Goal: Task Accomplishment & Management: Use online tool/utility

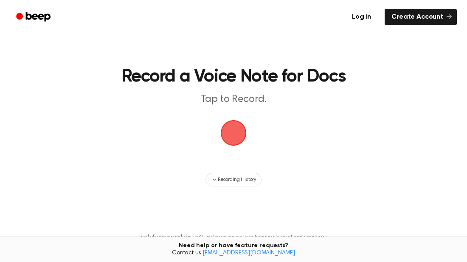
click at [226, 137] on span "button" at bounding box center [233, 132] width 46 height 46
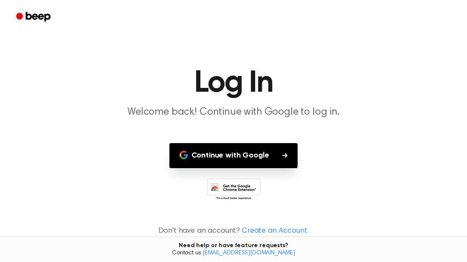
click at [243, 161] on button "Continue with Google" at bounding box center [233, 155] width 129 height 25
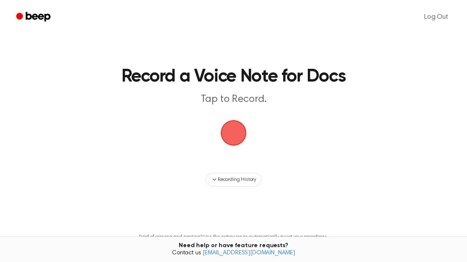
click at [238, 120] on span "button" at bounding box center [233, 132] width 39 height 39
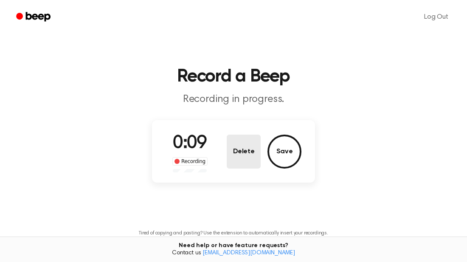
click at [238, 158] on button "Delete" at bounding box center [244, 151] width 34 height 34
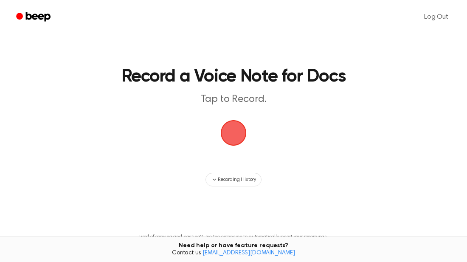
click at [223, 131] on span "button" at bounding box center [233, 132] width 31 height 31
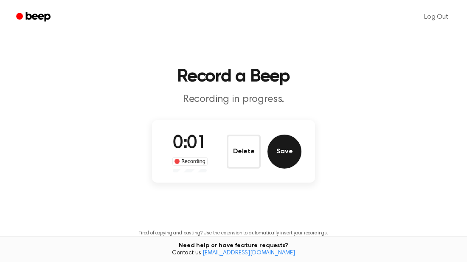
click at [276, 154] on button "Save" at bounding box center [284, 151] width 34 height 34
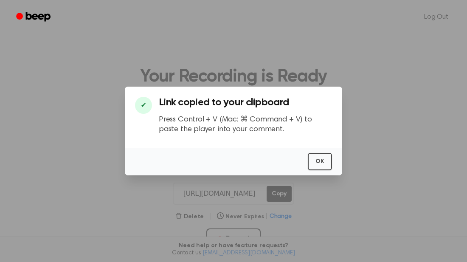
click at [257, 204] on div at bounding box center [233, 131] width 467 height 262
click at [313, 156] on button "OK" at bounding box center [320, 161] width 24 height 17
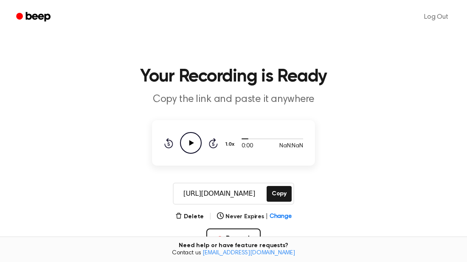
click at [182, 144] on icon "Play Audio" at bounding box center [191, 143] width 22 height 22
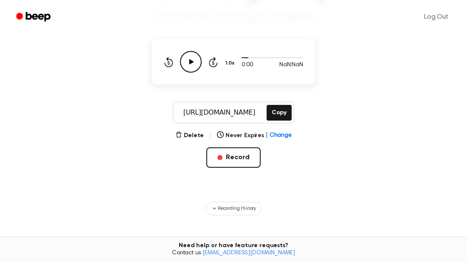
scroll to position [84, 0]
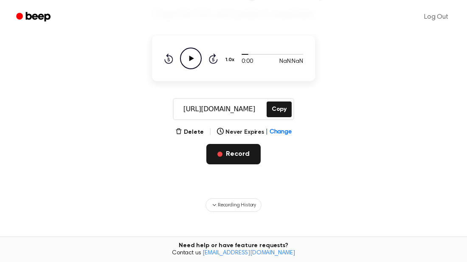
click at [236, 154] on button "Record" at bounding box center [233, 154] width 54 height 20
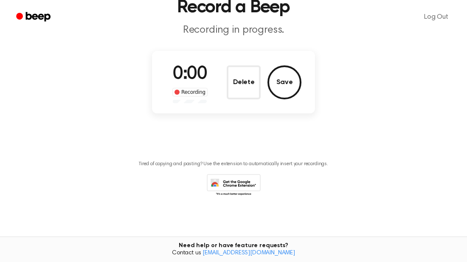
scroll to position [0, 0]
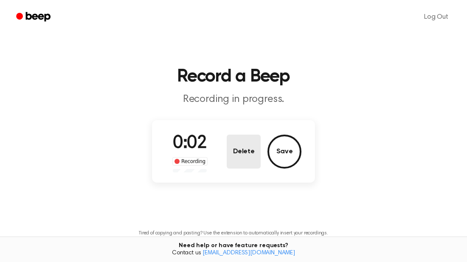
click at [243, 156] on button "Delete" at bounding box center [244, 151] width 34 height 34
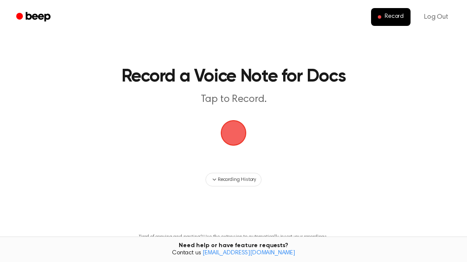
click at [155, 25] on ul "Record Log Out" at bounding box center [261, 17] width 392 height 20
click at [444, 22] on link "Log Out" at bounding box center [435, 17] width 41 height 20
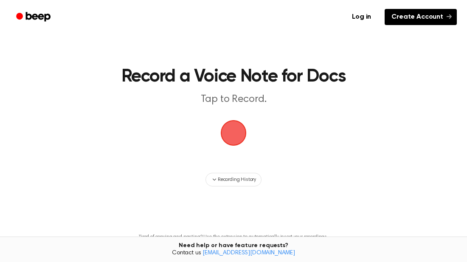
click at [443, 17] on link "Create Account" at bounding box center [420, 17] width 72 height 16
click at [446, 9] on link "Create Account" at bounding box center [420, 17] width 72 height 16
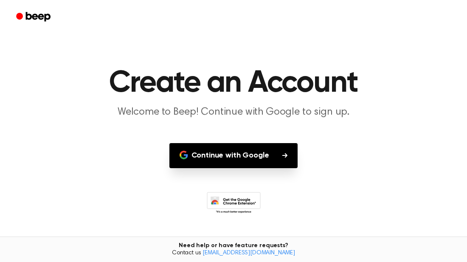
click at [229, 195] on icon at bounding box center [234, 203] width 54 height 23
